Goal: Communication & Community: Answer question/provide support

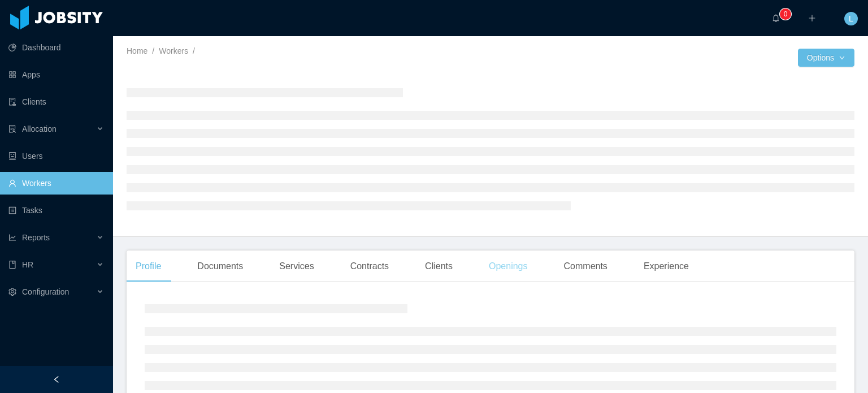
click at [512, 264] on div "Openings" at bounding box center [508, 266] width 57 height 32
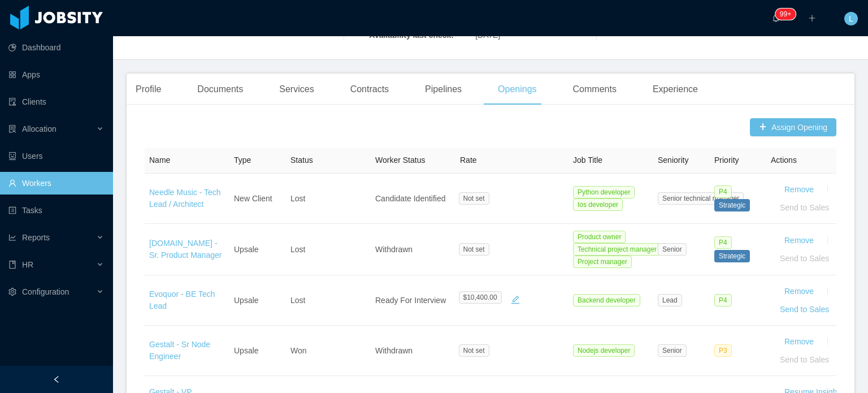
scroll to position [565, 0]
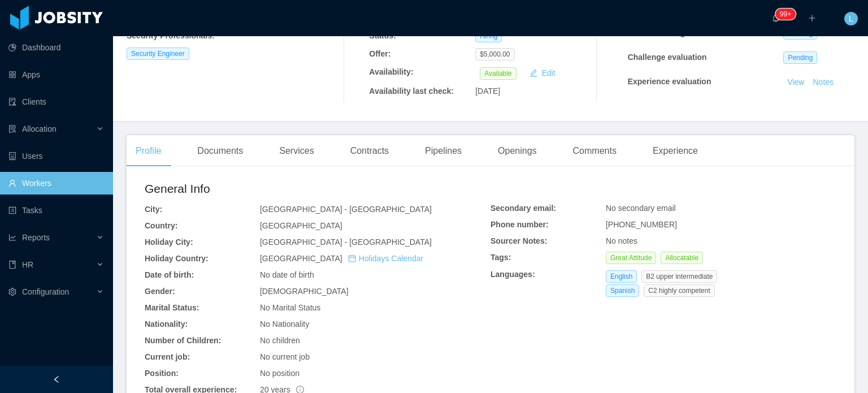
scroll to position [226, 0]
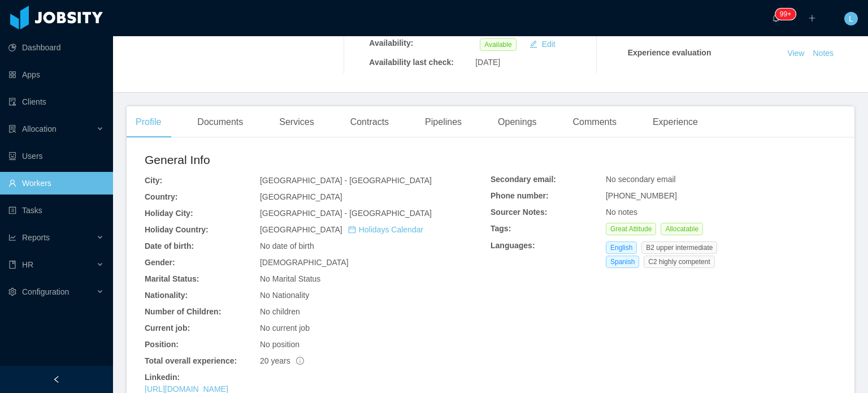
click at [650, 197] on span "+573226849208" at bounding box center [641, 195] width 71 height 9
copy span "+573226849208"
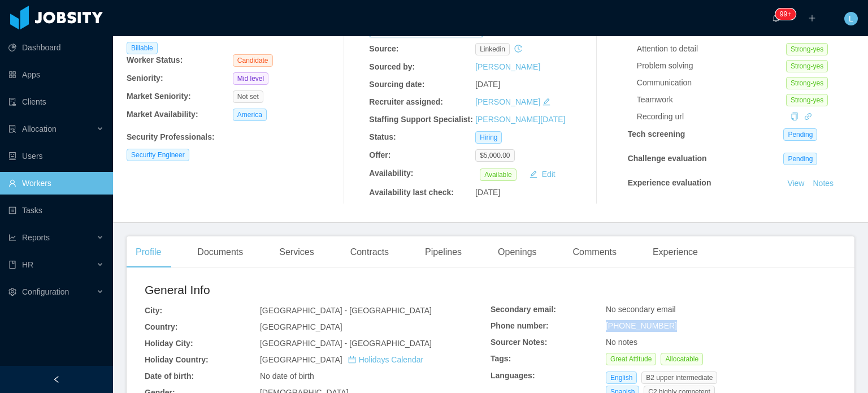
scroll to position [0, 0]
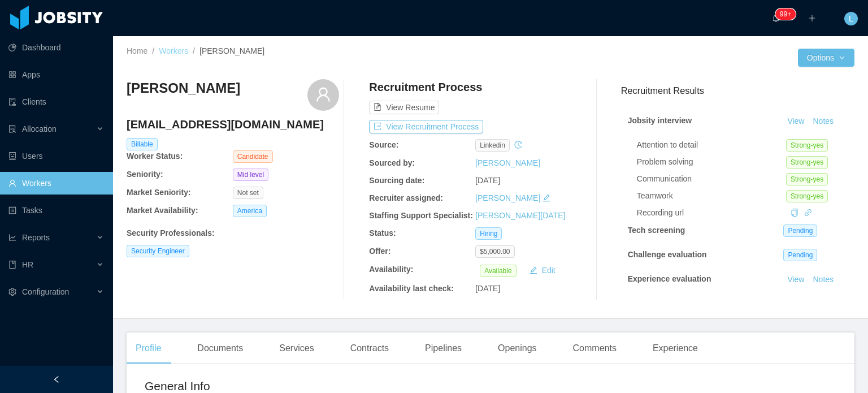
click at [172, 55] on link "Workers" at bounding box center [173, 50] width 29 height 9
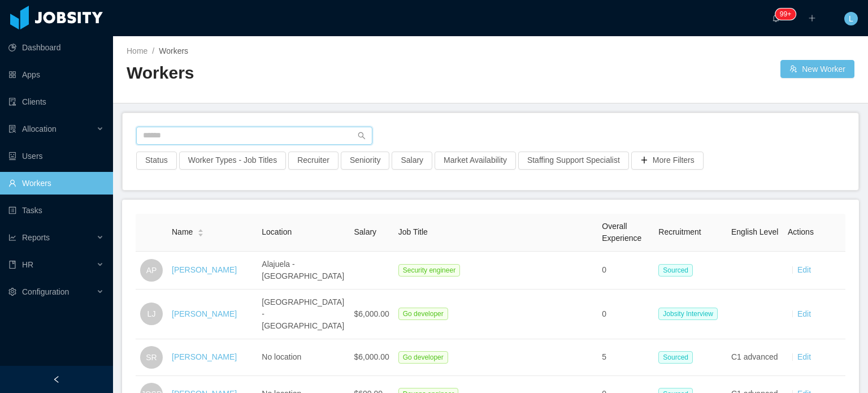
click at [251, 136] on input "text" at bounding box center [254, 136] width 236 height 18
paste input "**********"
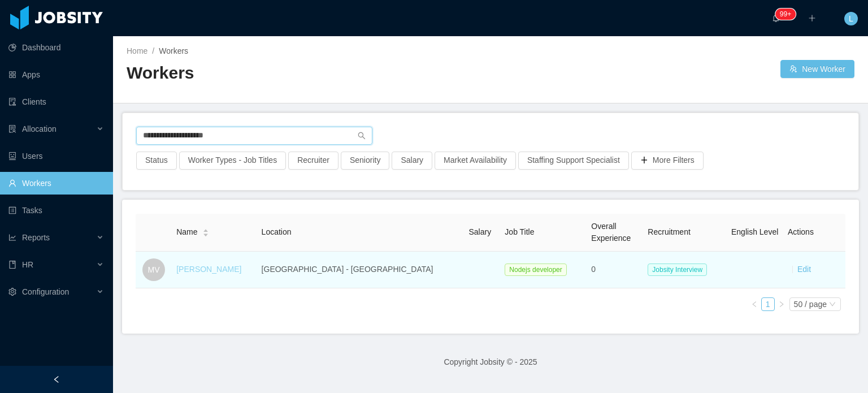
type input "**********"
click at [212, 273] on link "Marcos Volpi" at bounding box center [208, 268] width 65 height 9
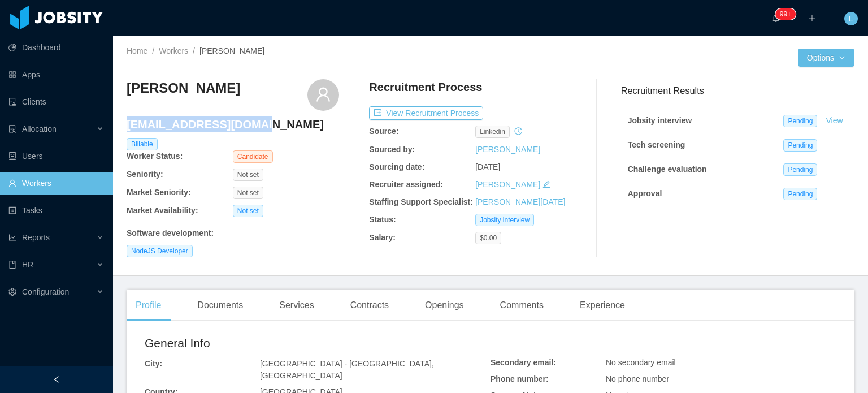
drag, startPoint x: 127, startPoint y: 125, endPoint x: 270, endPoint y: 119, distance: 143.6
click at [270, 119] on h4 "mark.landia@gmail.com" at bounding box center [233, 124] width 212 height 16
copy h4 "mark.landia@gmail.com"
click at [438, 109] on button "View Recruitment Process" at bounding box center [426, 113] width 114 height 14
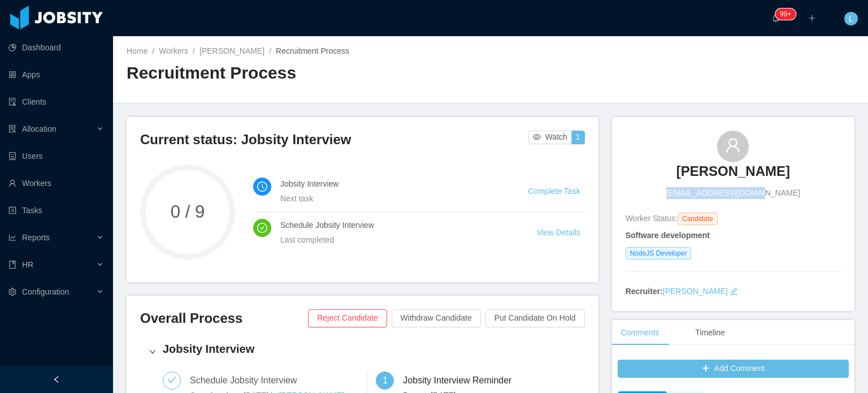
drag, startPoint x: 678, startPoint y: 189, endPoint x: 777, endPoint y: 193, distance: 99.5
click at [777, 193] on div "Marcos Volpi mark.landia@gmail.com" at bounding box center [732, 164] width 215 height 68
click at [667, 169] on div "Marcos Volpi mark.landia@gmail.com" at bounding box center [732, 164] width 215 height 68
drag, startPoint x: 670, startPoint y: 170, endPoint x: 780, endPoint y: 173, distance: 109.1
click at [780, 173] on div "Marcos Volpi mark.landia@gmail.com" at bounding box center [732, 164] width 215 height 68
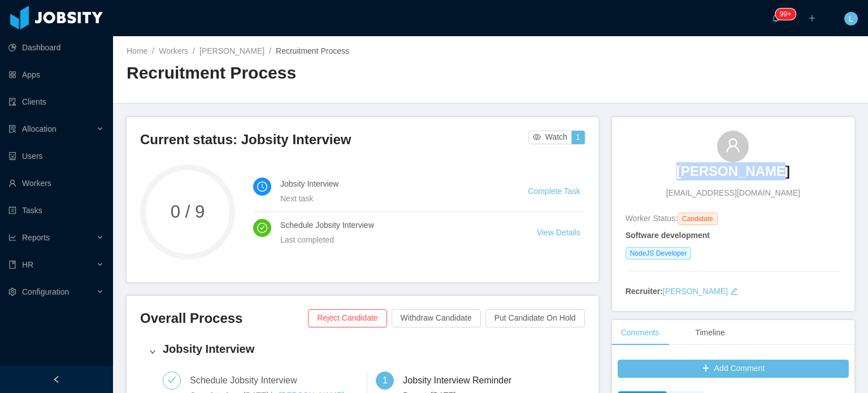
copy h3 "Marcos Volpi"
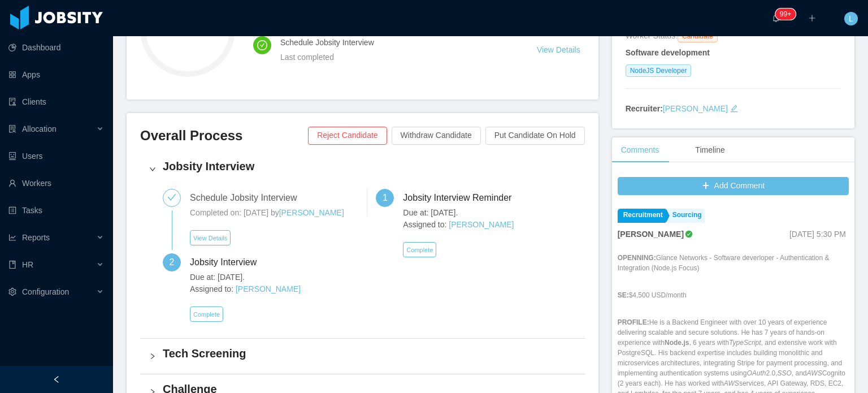
scroll to position [226, 0]
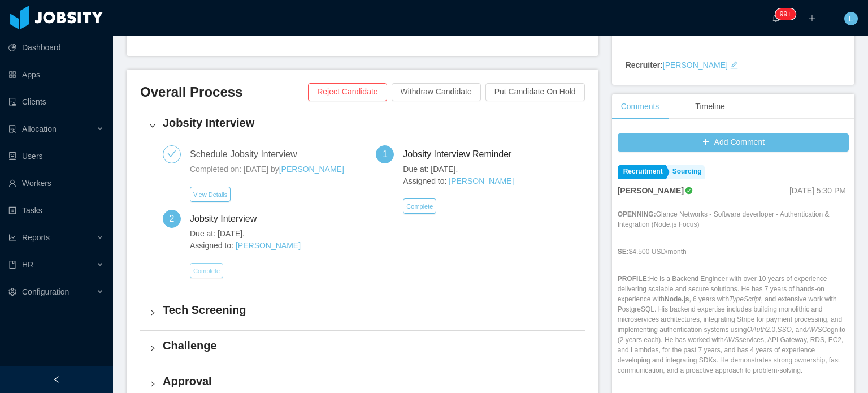
click at [210, 271] on button "Complete" at bounding box center [206, 270] width 33 height 15
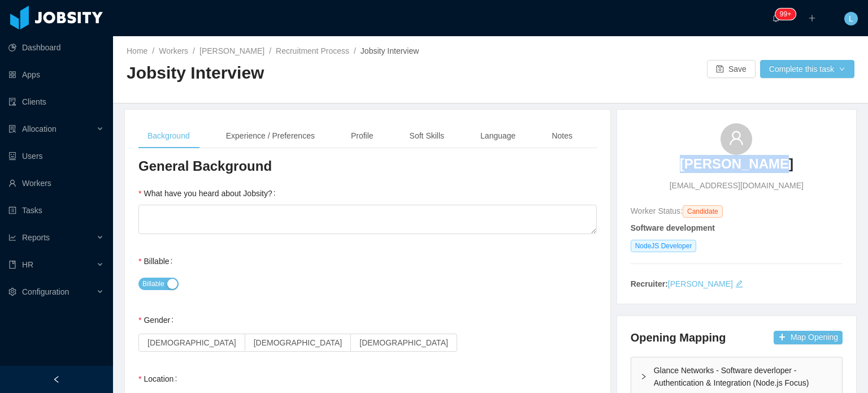
drag, startPoint x: 669, startPoint y: 167, endPoint x: 792, endPoint y: 167, distance: 123.1
click at [791, 167] on div "Marcos Volpi mark.landia@gmail.com" at bounding box center [736, 157] width 212 height 68
copy h3 "Marcos Volpi"
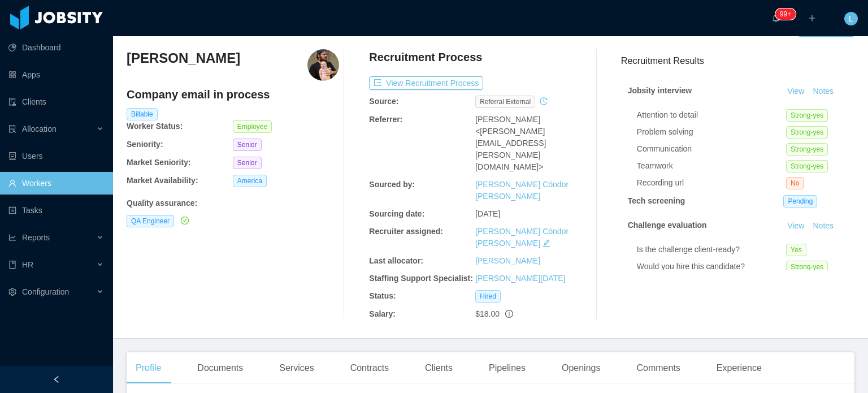
scroll to position [169, 0]
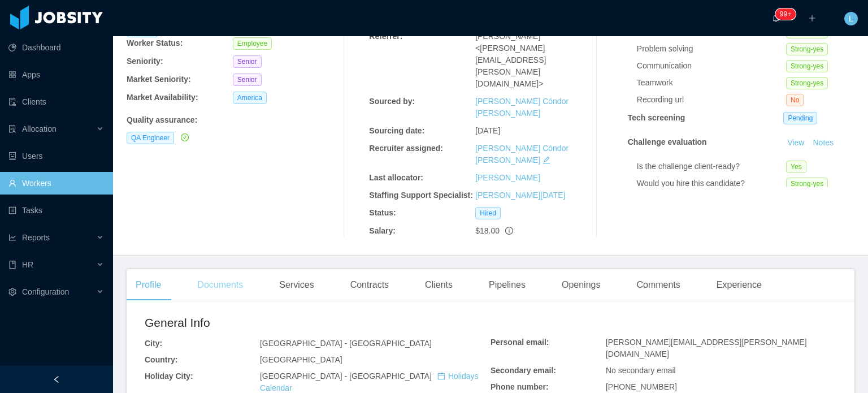
click at [230, 269] on div "Documents" at bounding box center [220, 285] width 64 height 32
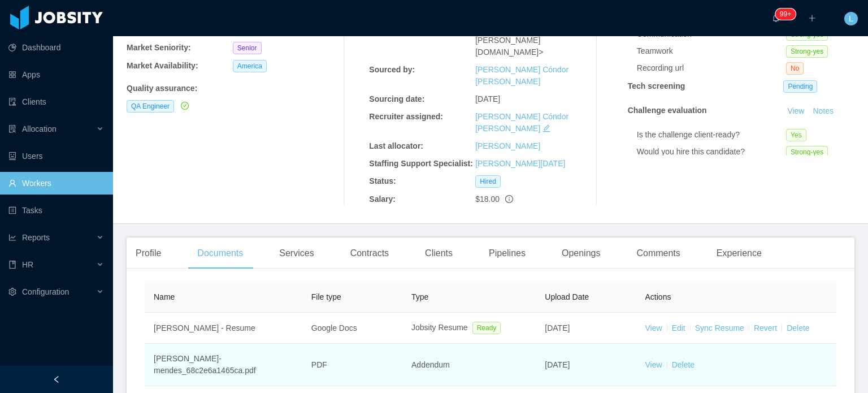
scroll to position [1, 0]
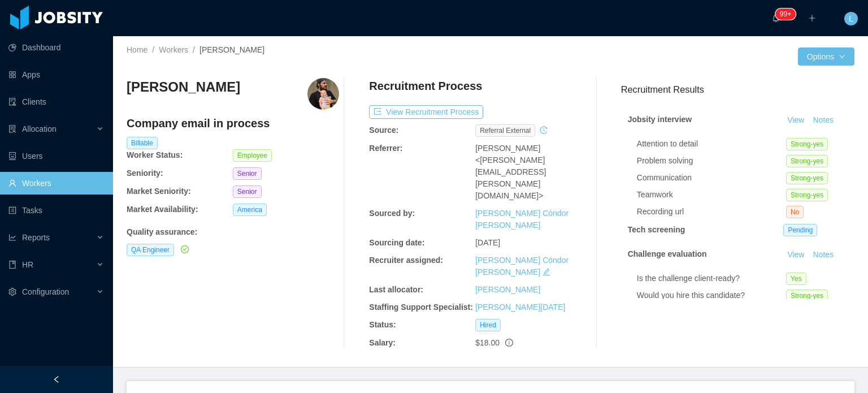
click at [146, 381] on div "Profile" at bounding box center [148, 397] width 43 height 32
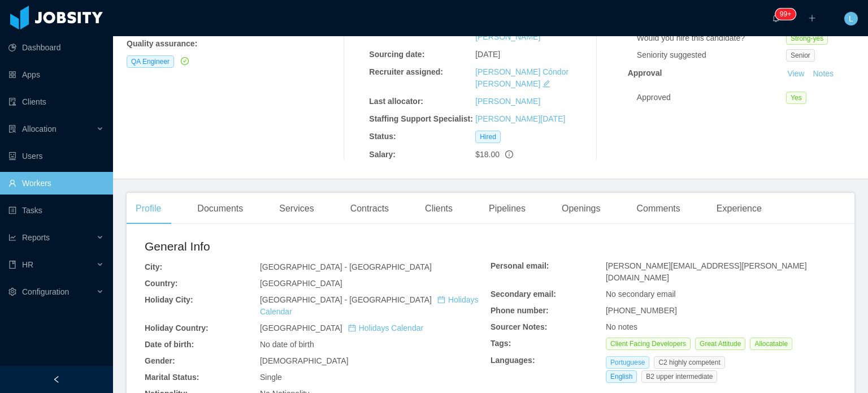
scroll to position [227, 0]
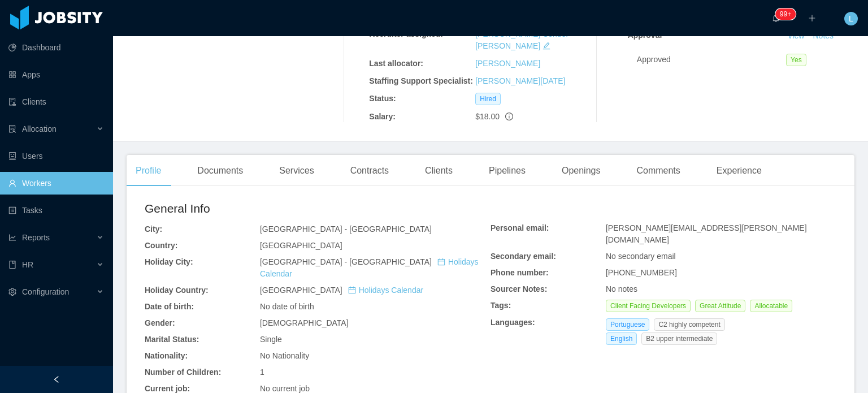
click at [628, 223] on span "[PERSON_NAME][EMAIL_ADDRESS][PERSON_NAME][DOMAIN_NAME]" at bounding box center [706, 233] width 201 height 21
click at [628, 223] on span "arthur.m.berte@hotmail.com" at bounding box center [706, 233] width 201 height 21
copy span "arthur.m.berte@hotmail.com"
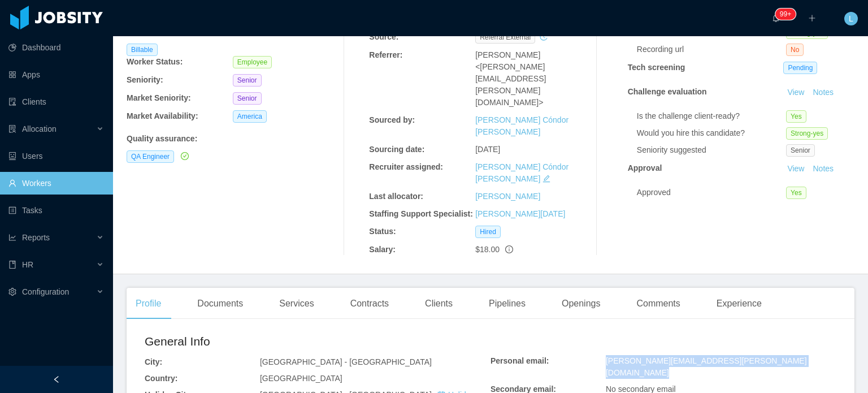
scroll to position [114, 0]
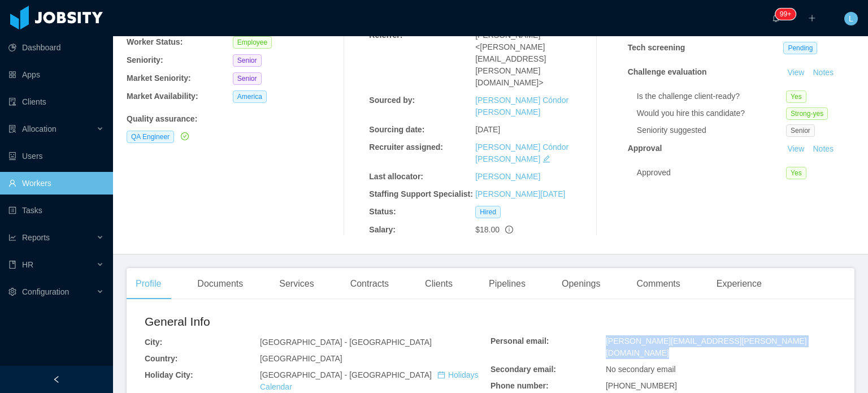
copy span "arthur.m.berte@hotmail.com"
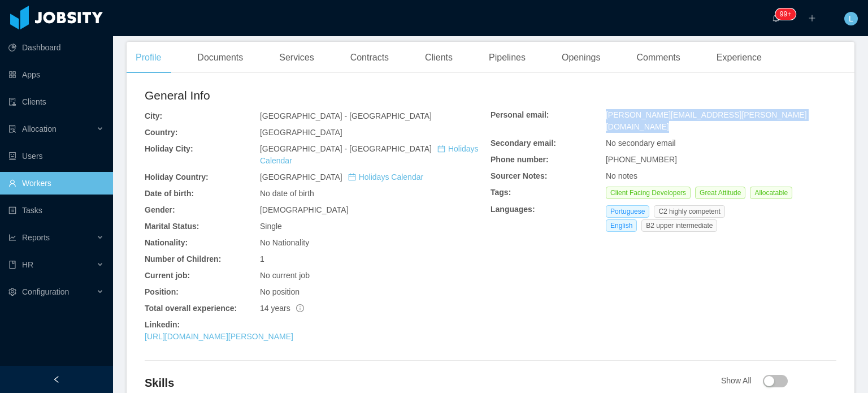
scroll to position [58, 0]
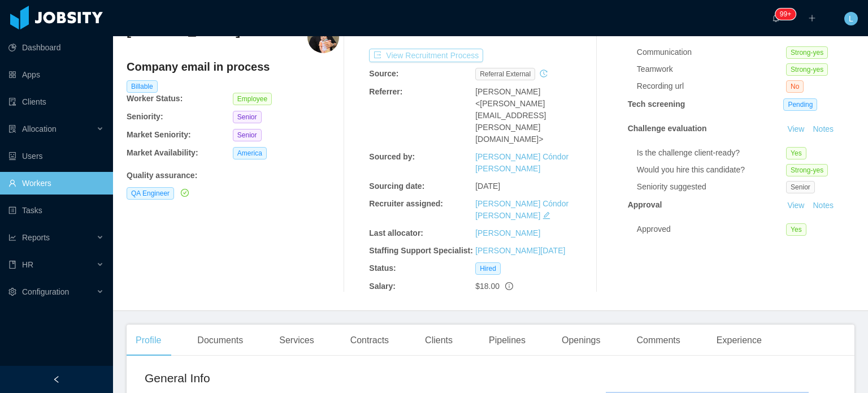
click at [458, 52] on button "View Recruitment Process" at bounding box center [426, 56] width 114 height 14
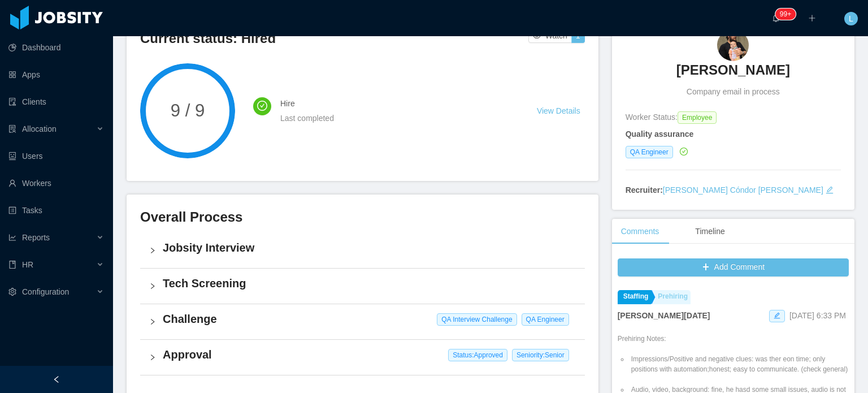
scroll to position [113, 0]
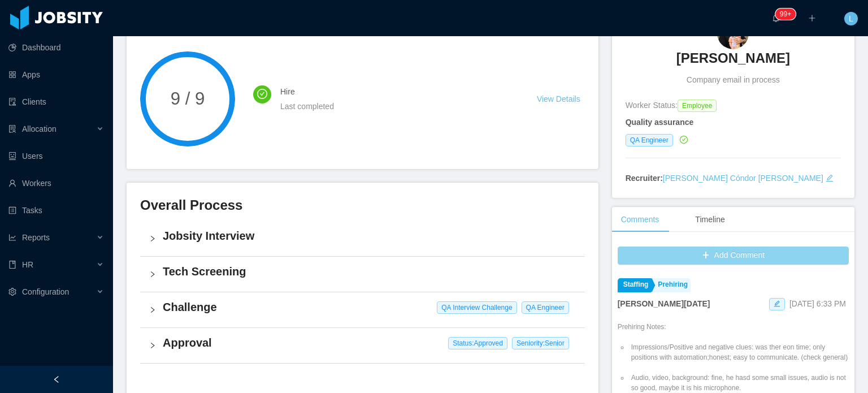
click at [664, 264] on button "Add Comment" at bounding box center [732, 255] width 231 height 18
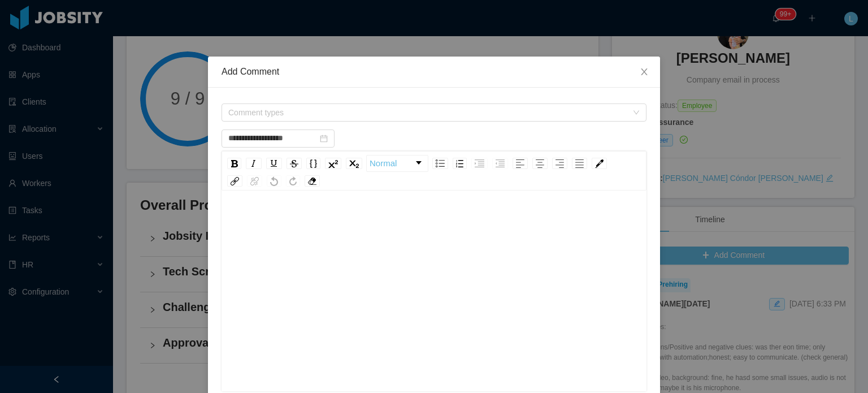
click at [339, 236] on div "rdw-editor" at bounding box center [433, 309] width 407 height 198
click at [323, 124] on form "**********" at bounding box center [433, 311] width 425 height 421
click at [328, 116] on span "Comment types" at bounding box center [427, 112] width 399 height 11
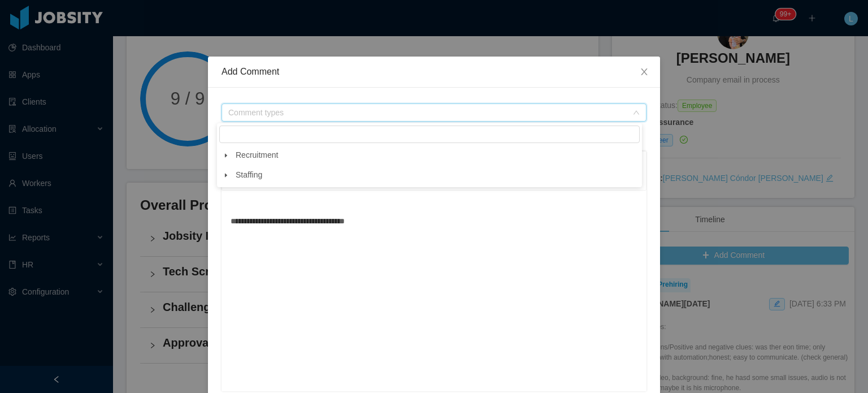
click at [224, 154] on icon "icon: caret-down" at bounding box center [226, 156] width 6 height 6
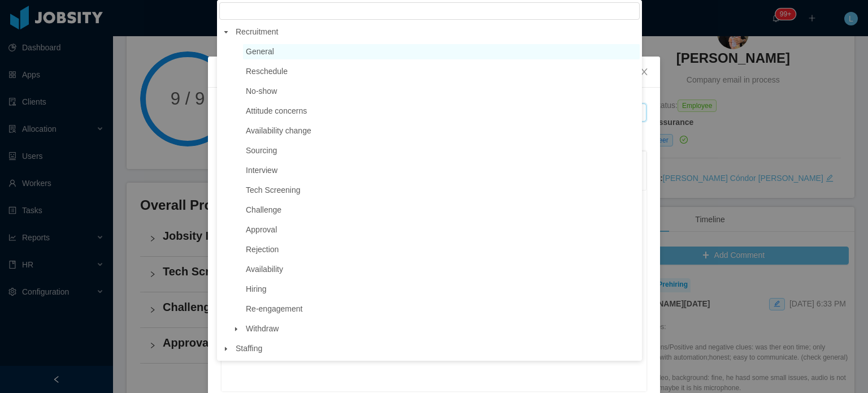
click at [264, 51] on span "General" at bounding box center [260, 51] width 28 height 9
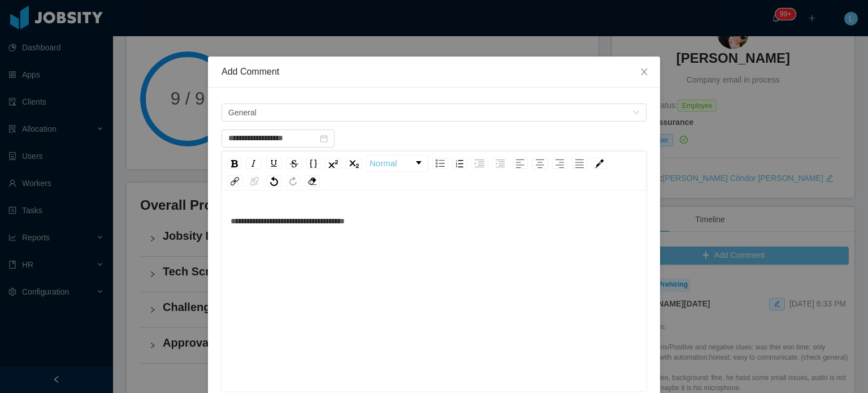
click at [358, 302] on div "**********" at bounding box center [433, 309] width 407 height 198
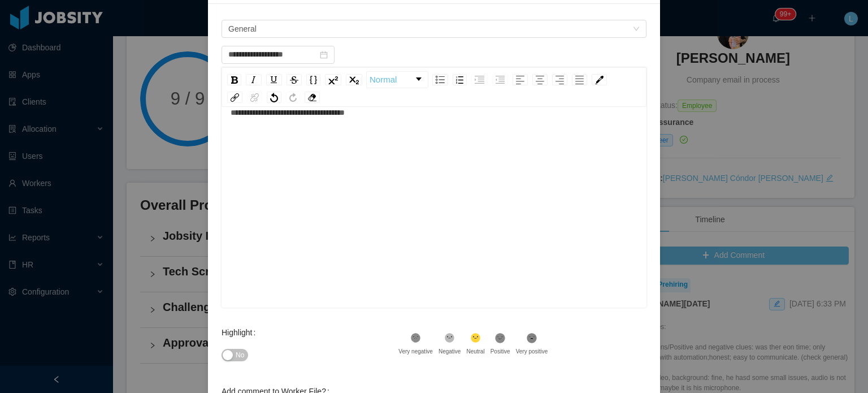
scroll to position [185, 0]
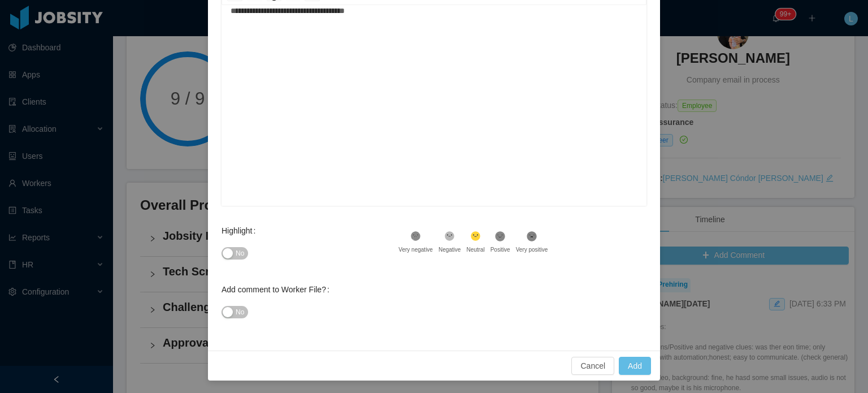
click at [233, 243] on div "No" at bounding box center [309, 253] width 177 height 23
click at [236, 252] on span "No" at bounding box center [240, 252] width 8 height 11
click at [628, 360] on button "Add" at bounding box center [635, 365] width 32 height 18
type input "**********"
